Goal: Information Seeking & Learning: Understand process/instructions

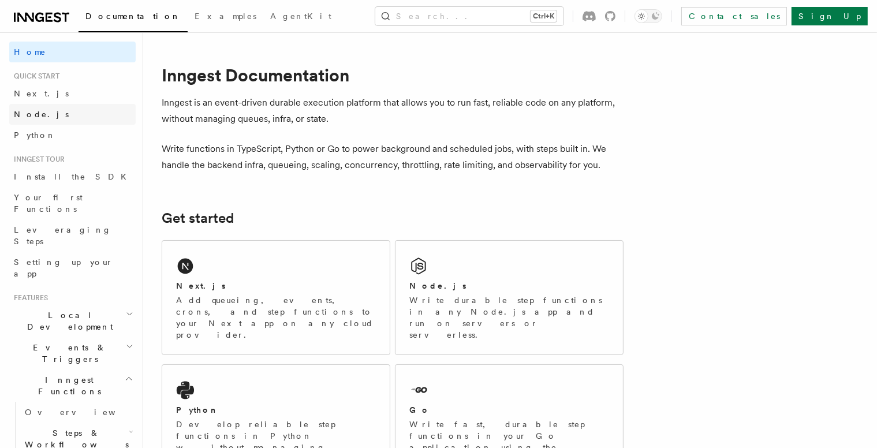
click at [50, 118] on link "Node.js" at bounding box center [72, 114] width 126 height 21
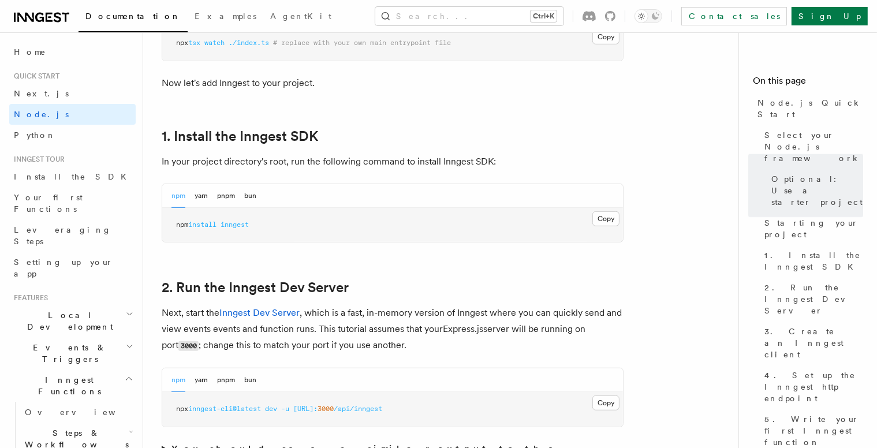
scroll to position [736, 0]
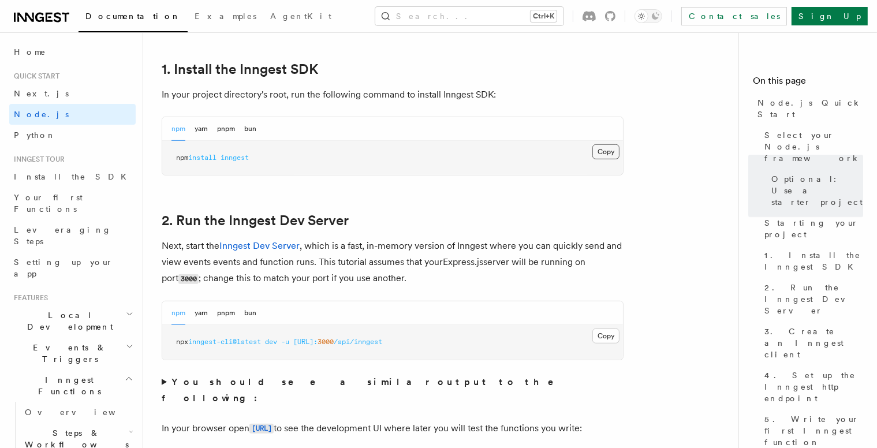
click at [610, 151] on button "Copy Copied" at bounding box center [605, 151] width 27 height 15
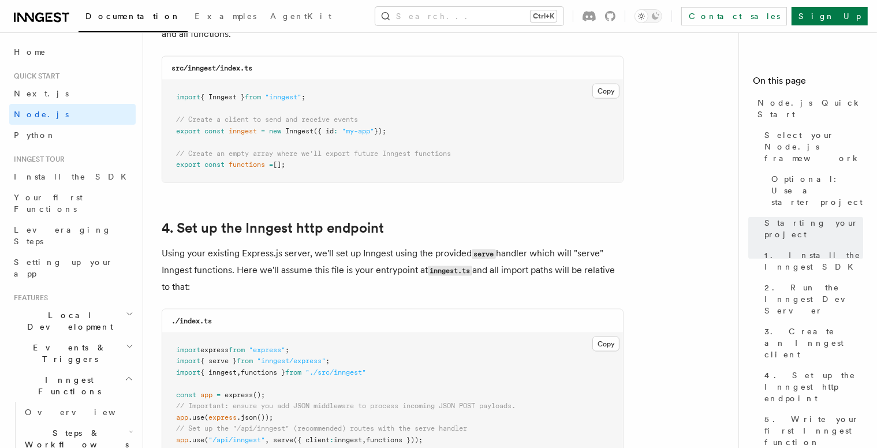
scroll to position [1555, 0]
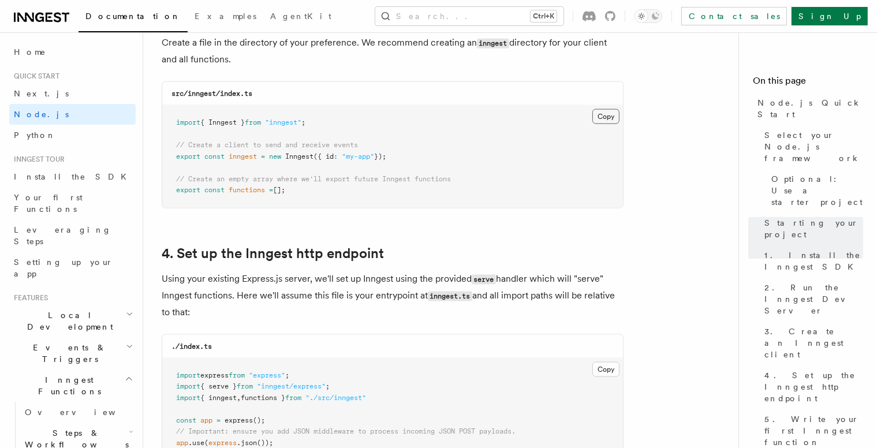
click at [614, 122] on button "Copy Copied" at bounding box center [605, 116] width 27 height 15
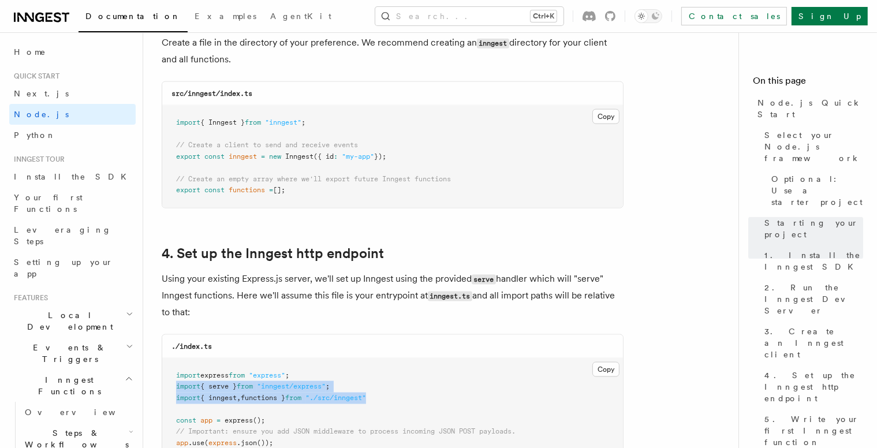
drag, startPoint x: 386, startPoint y: 395, endPoint x: 172, endPoint y: 385, distance: 214.4
click at [172, 385] on pre "import express from "express" ; import { serve } from "inngest/express" ; impor…" at bounding box center [392, 444] width 461 height 170
copy code "import { serve } from "inngest/express" ; import { inngest , functions } from "…"
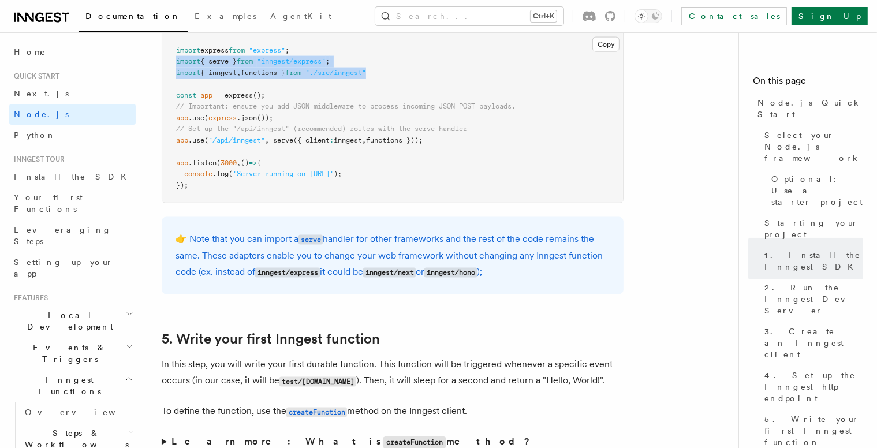
scroll to position [1822, 0]
